Goal: Transaction & Acquisition: Purchase product/service

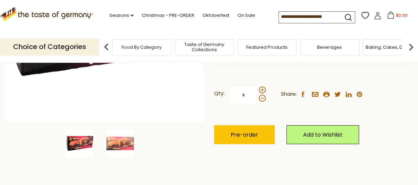
scroll to position [138, 0]
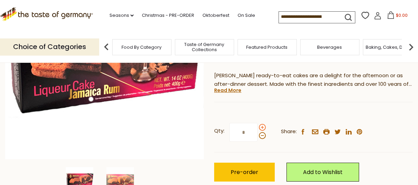
click at [262, 124] on span at bounding box center [262, 127] width 7 height 7
click at [257, 123] on input "*" at bounding box center [243, 132] width 28 height 19
click at [262, 124] on span at bounding box center [262, 127] width 7 height 7
click at [257, 123] on input "*" at bounding box center [243, 132] width 28 height 19
click at [262, 124] on span at bounding box center [262, 127] width 7 height 7
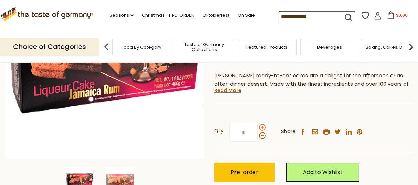
click at [257, 123] on input "*" at bounding box center [243, 132] width 28 height 19
click at [261, 132] on span at bounding box center [262, 135] width 7 height 7
click at [257, 123] on input "*" at bounding box center [243, 132] width 28 height 19
type input "*"
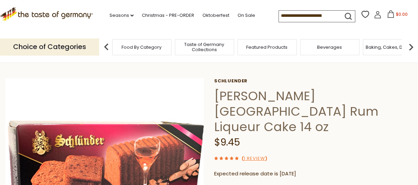
scroll to position [0, 0]
